Goal: Information Seeking & Learning: Stay updated

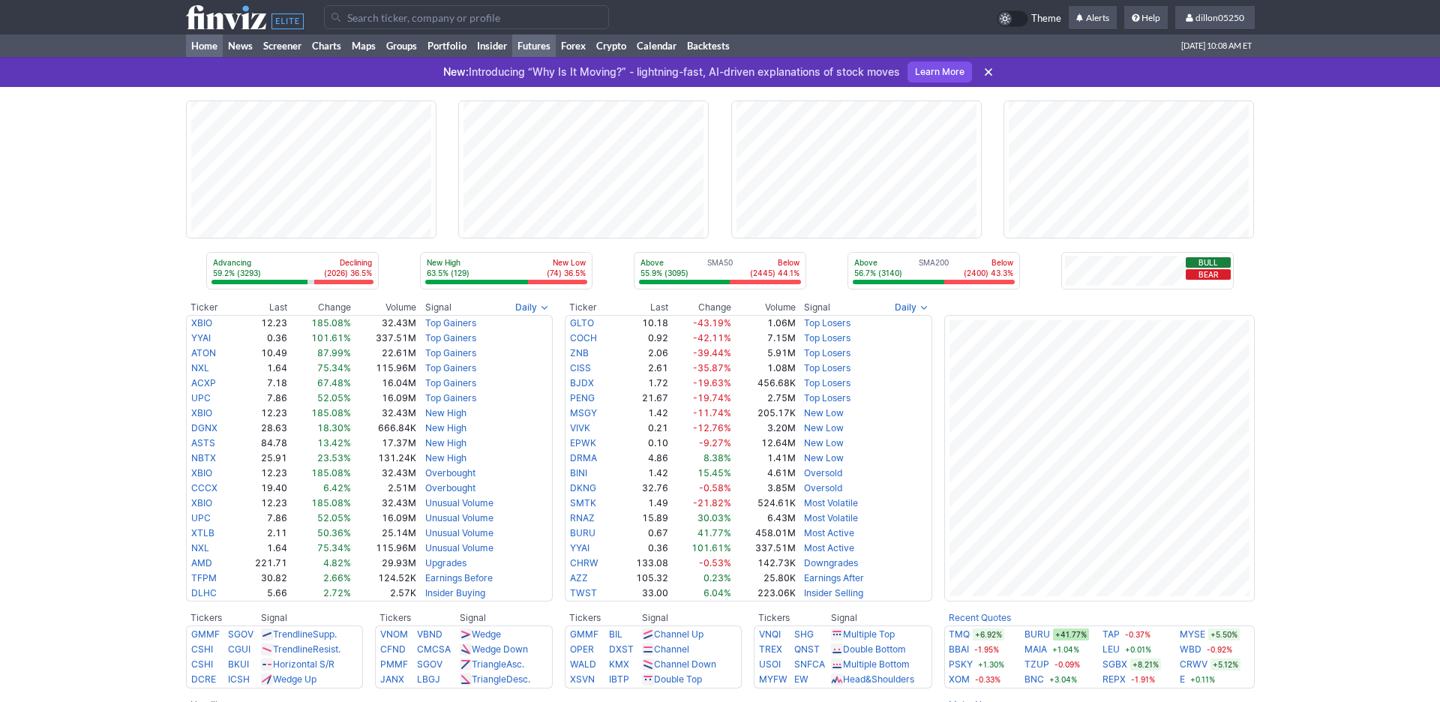
click at [556, 57] on link "Futures" at bounding box center [533, 45] width 43 height 22
